Goal: Find specific page/section: Find specific page/section

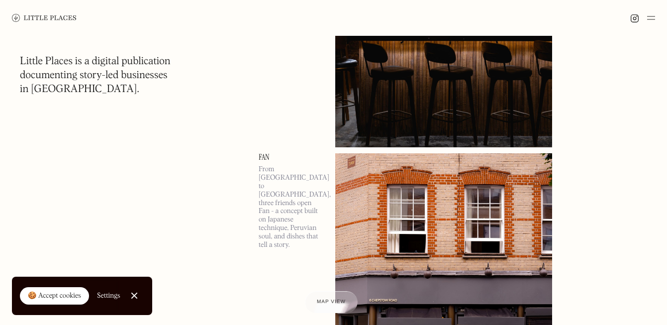
scroll to position [268, 0]
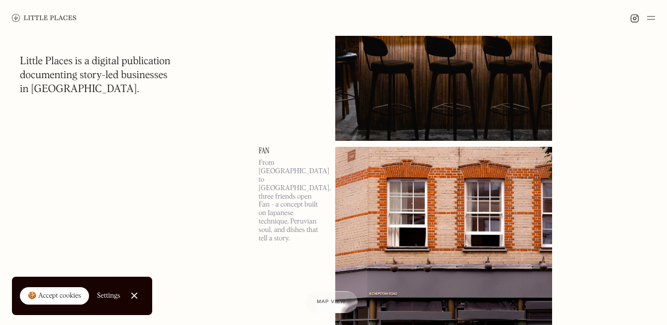
click at [260, 151] on link "Fan" at bounding box center [291, 151] width 65 height 8
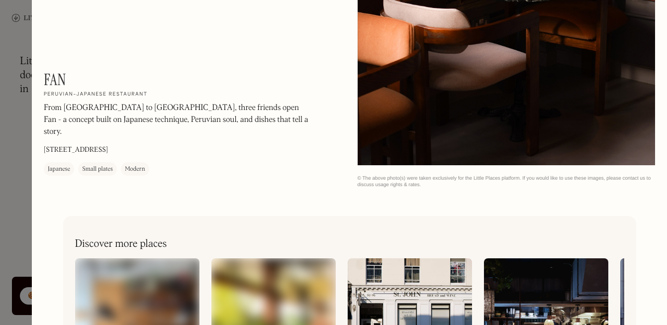
scroll to position [1470, 0]
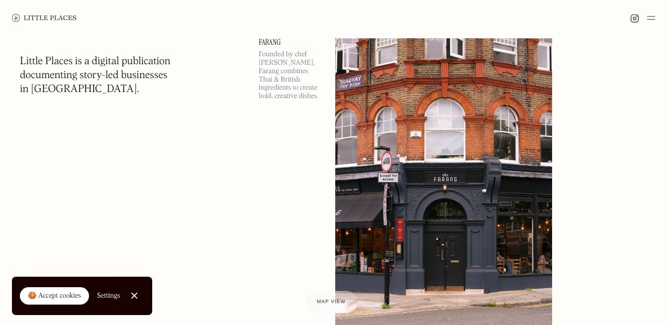
scroll to position [5171, 0]
click at [333, 302] on span "Map view" at bounding box center [331, 302] width 30 height 6
click at [131, 293] on link "Close Cookie Popup" at bounding box center [134, 296] width 20 height 20
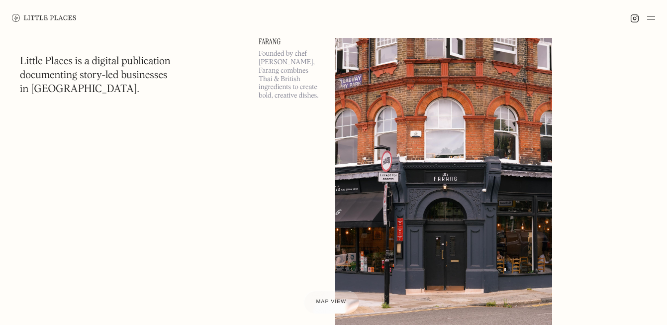
click at [329, 300] on span "Map view" at bounding box center [331, 302] width 30 height 6
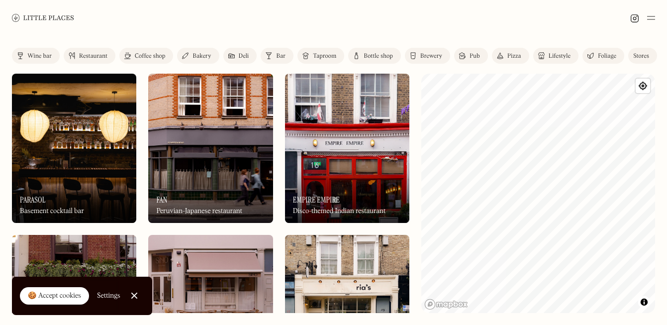
click at [95, 57] on div "Restaurant" at bounding box center [93, 56] width 28 height 6
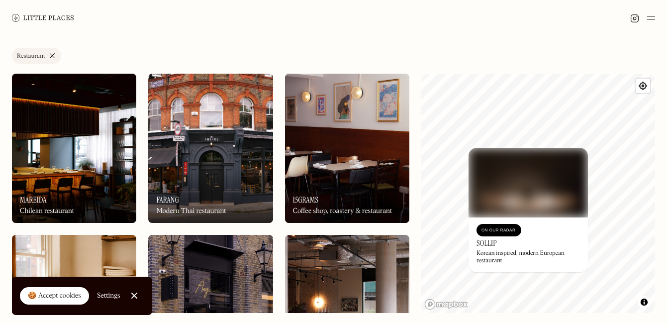
scroll to position [369, 0]
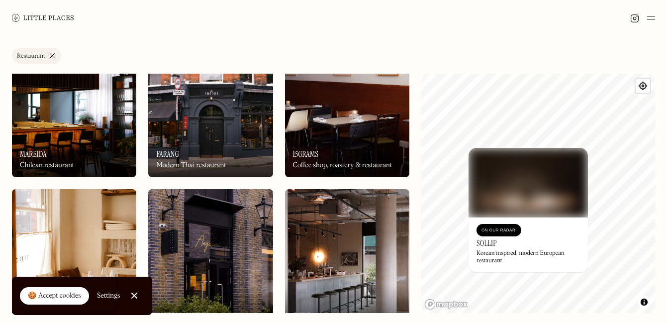
click at [216, 136] on div "On Our Radar Farang Modern Thai restaurant" at bounding box center [210, 149] width 124 height 55
